Goal: Task Accomplishment & Management: Complete application form

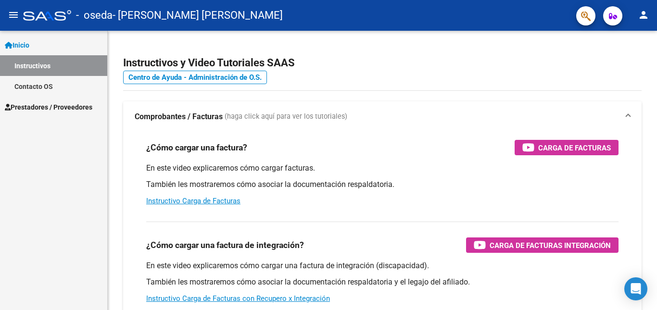
click at [31, 109] on span "Prestadores / Proveedores" at bounding box center [48, 107] width 87 height 11
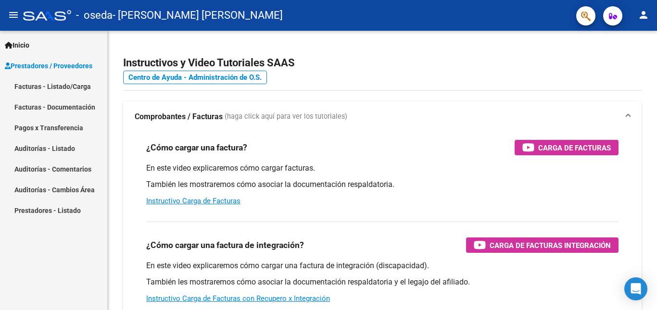
click at [48, 88] on link "Facturas - Listado/Carga" at bounding box center [53, 86] width 107 height 21
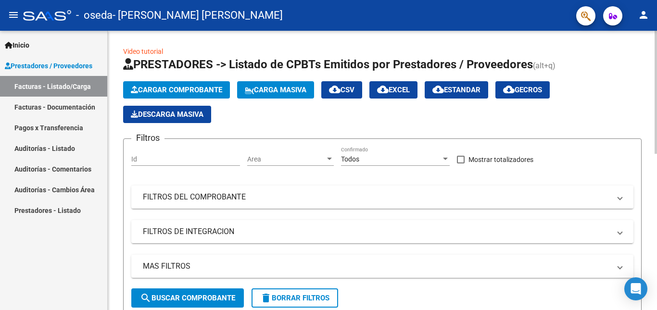
click at [182, 87] on span "Cargar Comprobante" at bounding box center [176, 90] width 91 height 9
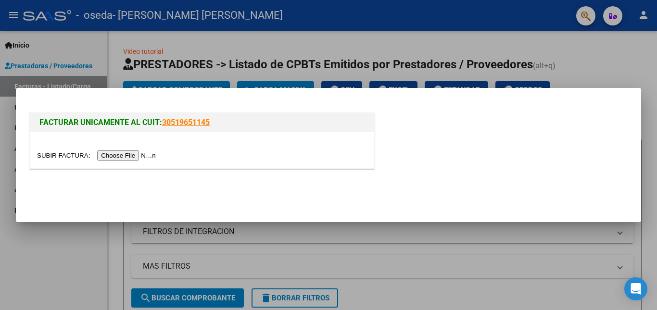
click at [108, 154] on input "file" at bounding box center [98, 155] width 122 height 10
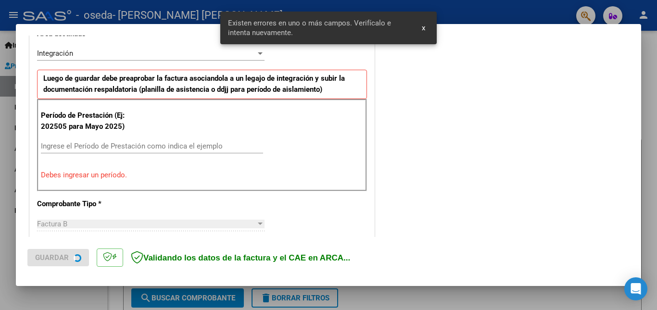
scroll to position [234, 0]
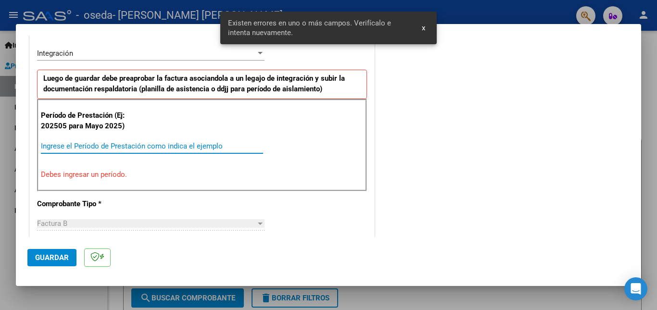
click at [132, 144] on input "Ingrese el Período de Prestación como indica el ejemplo" at bounding box center [152, 146] width 222 height 9
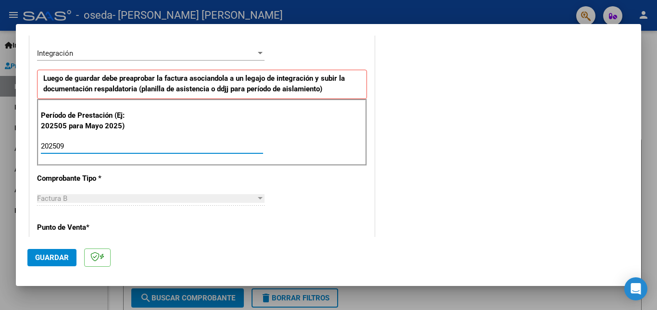
click at [144, 142] on input "202509" at bounding box center [152, 146] width 222 height 9
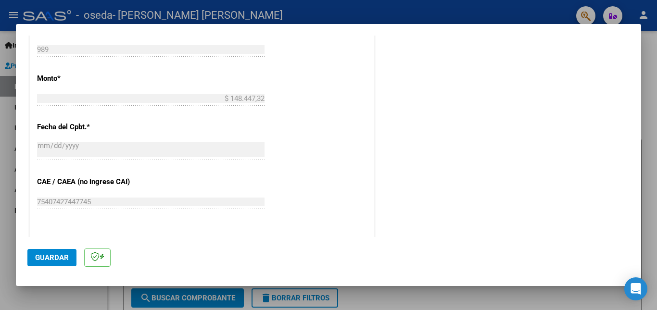
scroll to position [481, 0]
type input "202509"
click at [51, 259] on span "Guardar" at bounding box center [52, 257] width 34 height 9
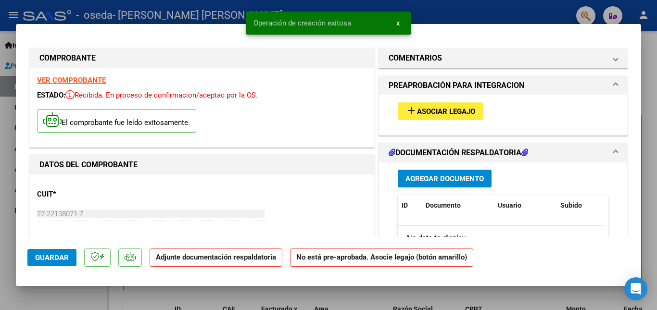
click at [417, 110] on span "Asociar Legajo" at bounding box center [446, 111] width 58 height 9
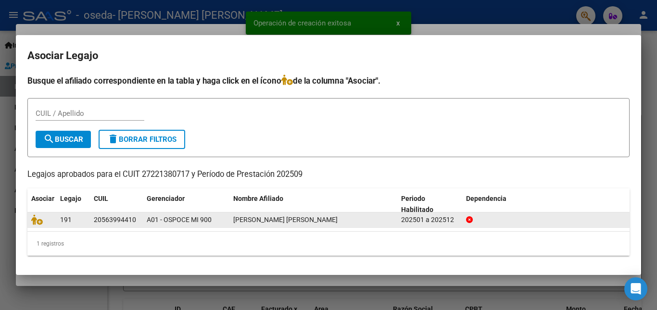
click at [243, 220] on span "[PERSON_NAME] [PERSON_NAME]" at bounding box center [285, 220] width 104 height 8
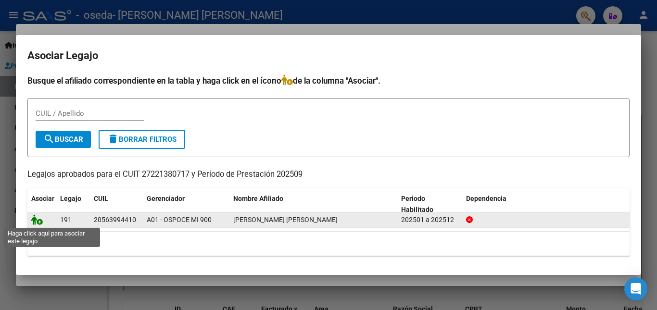
click at [35, 220] on icon at bounding box center [37, 219] width 12 height 11
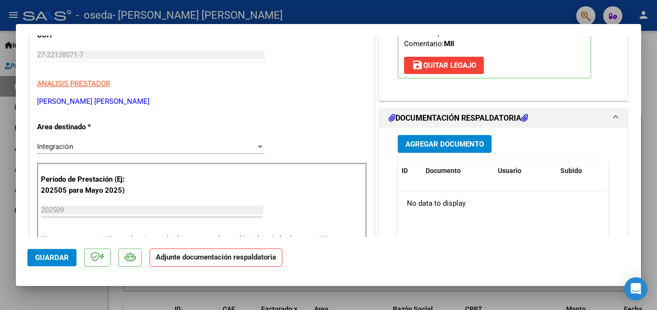
scroll to position [160, 0]
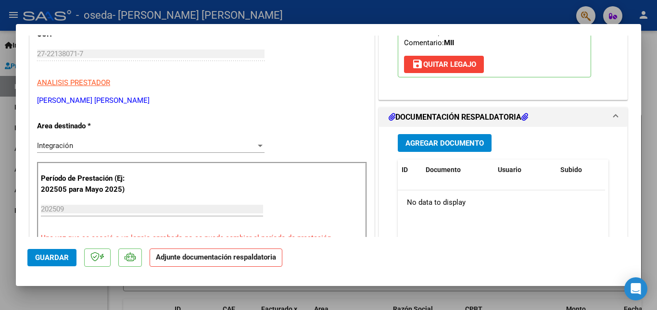
click at [427, 148] on span "Agregar Documento" at bounding box center [444, 143] width 78 height 9
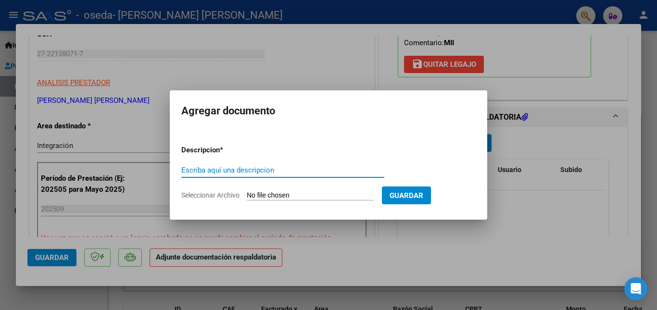
click at [256, 169] on input "Escriba aquí una descripcion" at bounding box center [282, 170] width 203 height 9
type input "Asistencia"
click at [302, 196] on input "Seleccionar Archivo" at bounding box center [310, 195] width 127 height 9
type input "C:\fakepath\[PERSON_NAME] 2509 Asistencia.pdf"
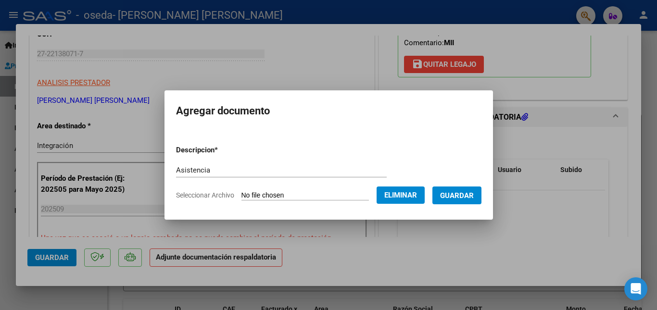
click at [461, 195] on span "Guardar" at bounding box center [457, 195] width 34 height 9
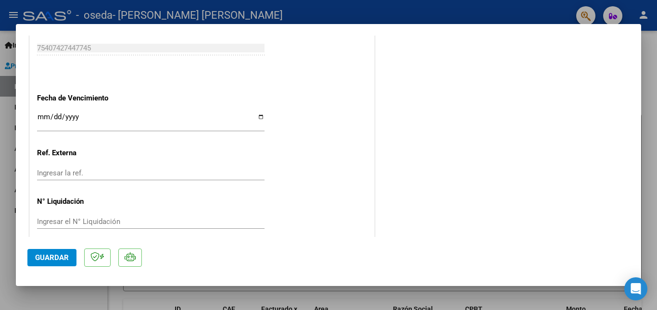
scroll to position [659, 0]
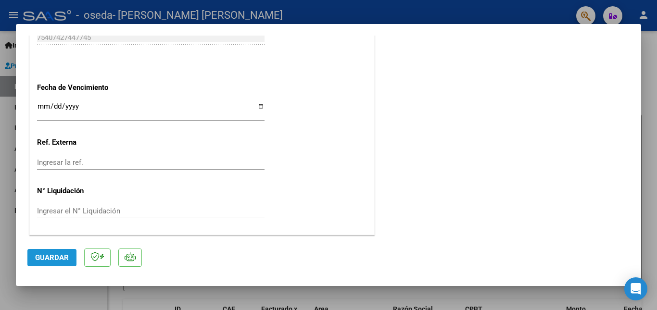
click at [59, 258] on span "Guardar" at bounding box center [52, 257] width 34 height 9
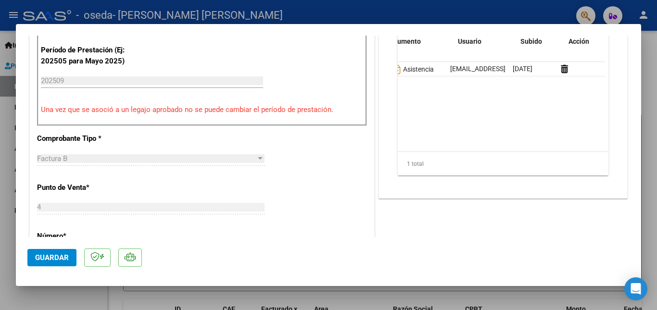
scroll to position [0, 0]
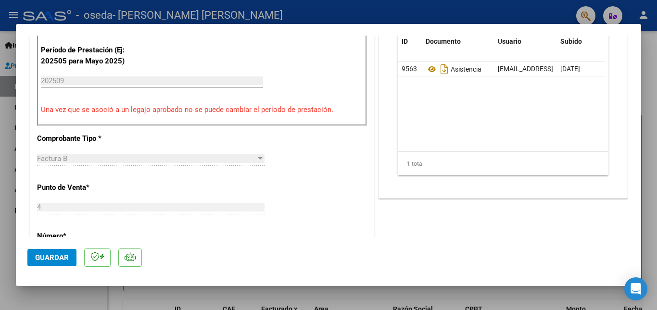
click at [650, 160] on div at bounding box center [328, 155] width 657 height 310
type input "$ 0,00"
